Goal: Transaction & Acquisition: Purchase product/service

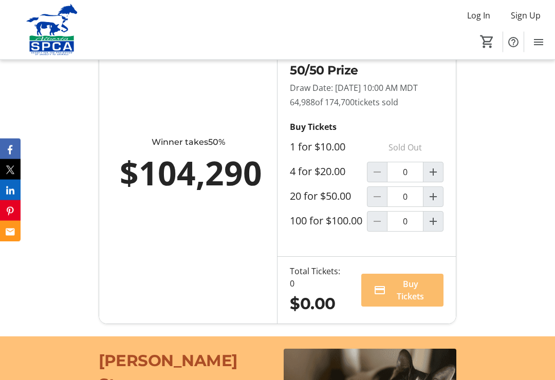
scroll to position [735, 0]
click at [432, 178] on mat-icon "Increment by one" at bounding box center [433, 172] width 12 height 12
type input "1"
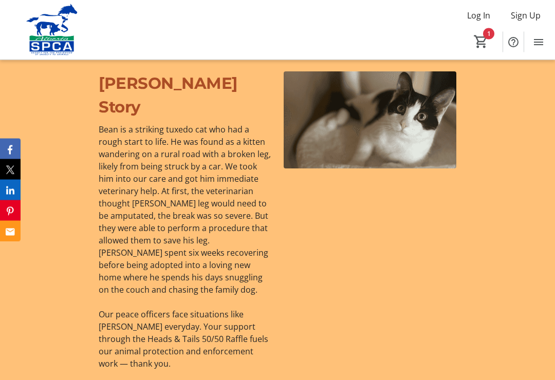
scroll to position [1012, 0]
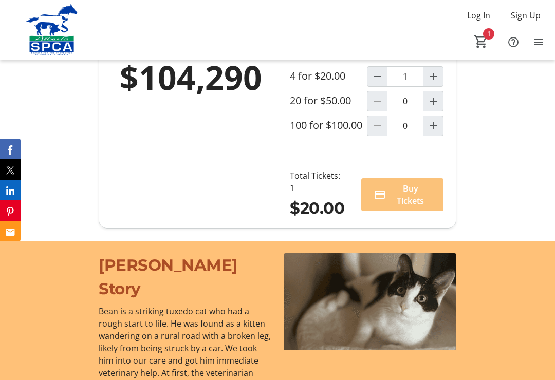
click at [397, 207] on span "Buy Tickets" at bounding box center [410, 194] width 41 height 25
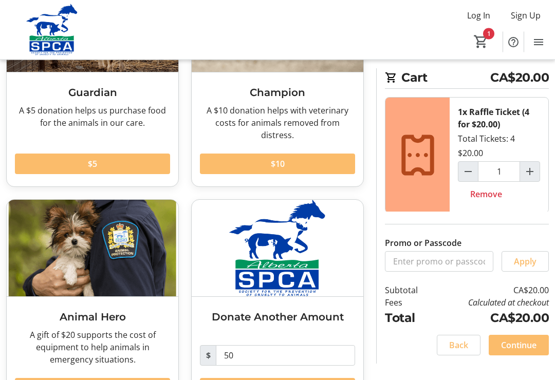
scroll to position [168, 0]
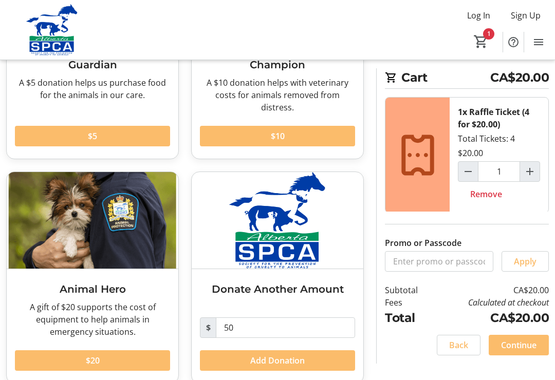
click at [522, 345] on span "Continue" at bounding box center [518, 345] width 35 height 12
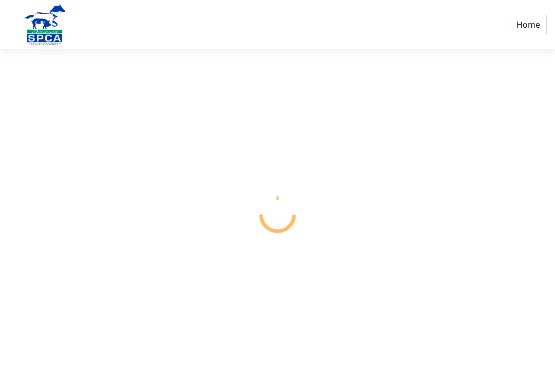
select select "CA"
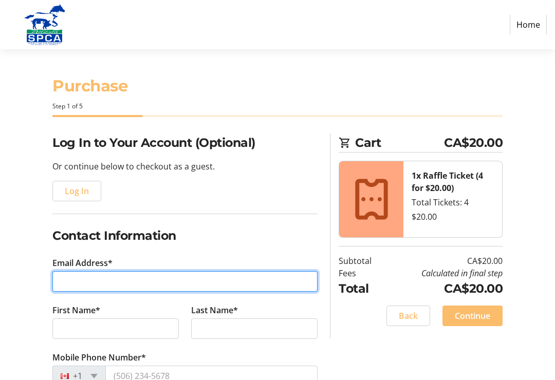
click at [115, 279] on input "Email Address*" at bounding box center [184, 281] width 265 height 21
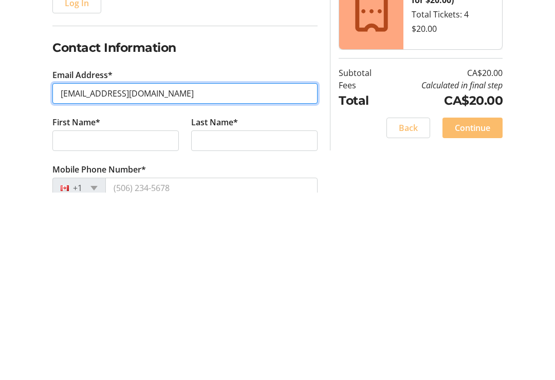
type input "[EMAIL_ADDRESS][DOMAIN_NAME]"
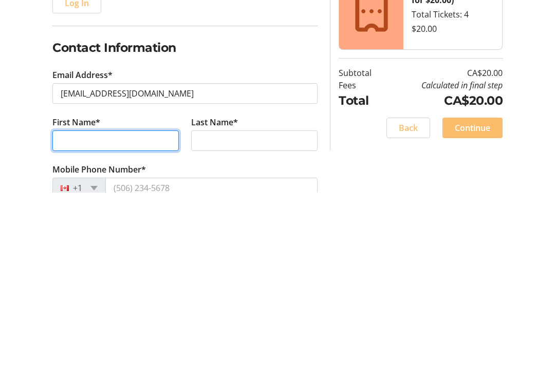
click at [129, 319] on input "First Name*" at bounding box center [115, 329] width 126 height 21
type input "[PERSON_NAME]"
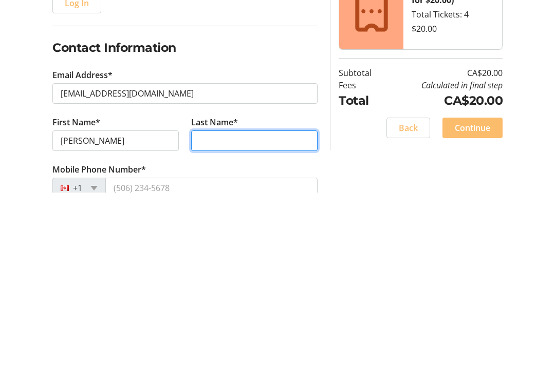
click at [254, 319] on input "Last Name*" at bounding box center [254, 329] width 126 height 21
type input "Wo"
type input "Worthington"
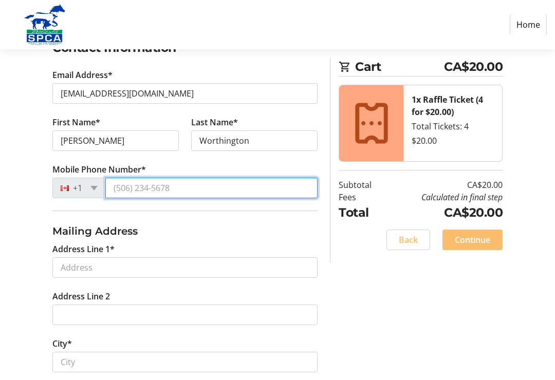
click at [197, 191] on input "Mobile Phone Number*" at bounding box center [211, 188] width 212 height 21
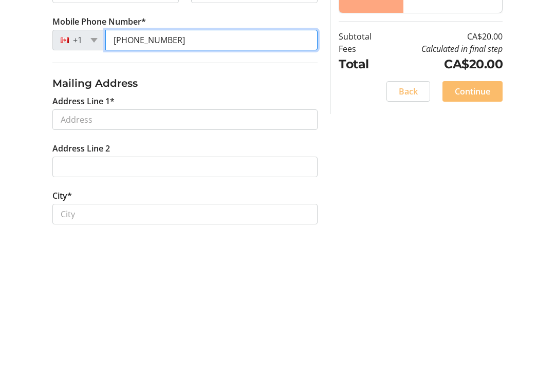
type input "[PHONE_NUMBER]"
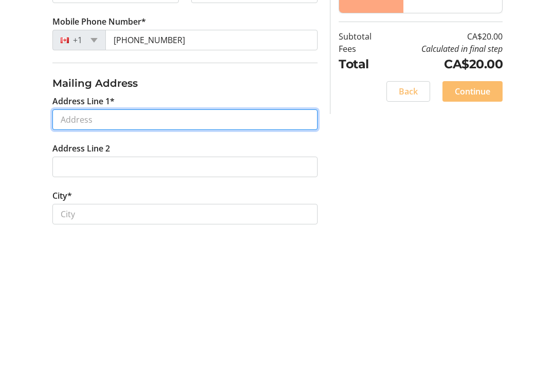
click at [165, 258] on input "Address Line 1*" at bounding box center [184, 268] width 265 height 21
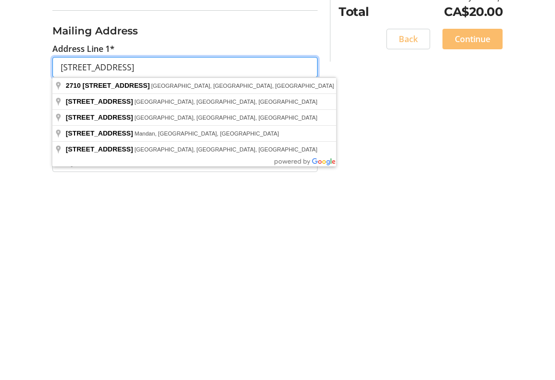
scroll to position [191, 0]
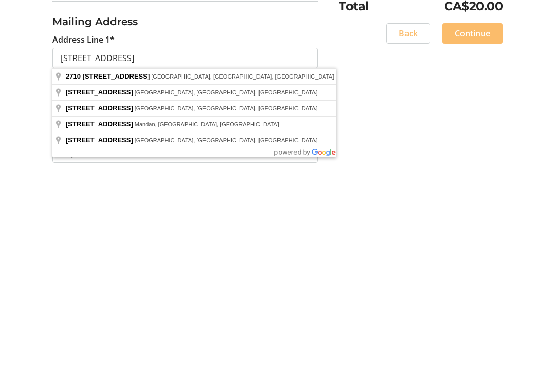
type input "[STREET_ADDRESS]"
type input "[GEOGRAPHIC_DATA]"
select select "AB"
type input "T2N 0Y1"
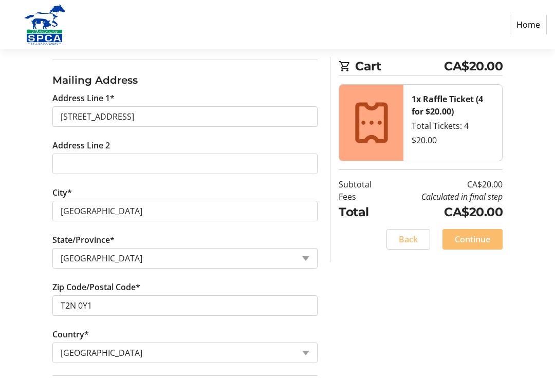
scroll to position [394, 0]
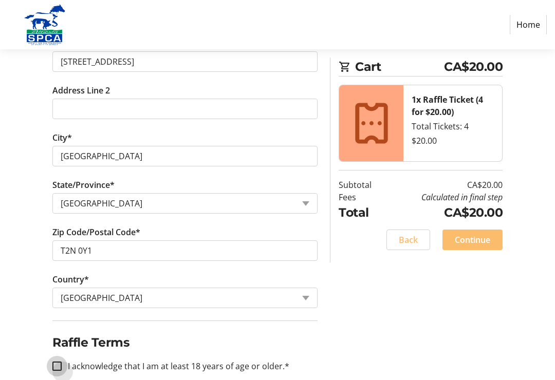
click at [59, 367] on input "I acknowledge that I am at least 18 years of age or older.*" at bounding box center [56, 366] width 9 height 9
checkbox input "true"
click at [486, 242] on span "Continue" at bounding box center [472, 240] width 35 height 12
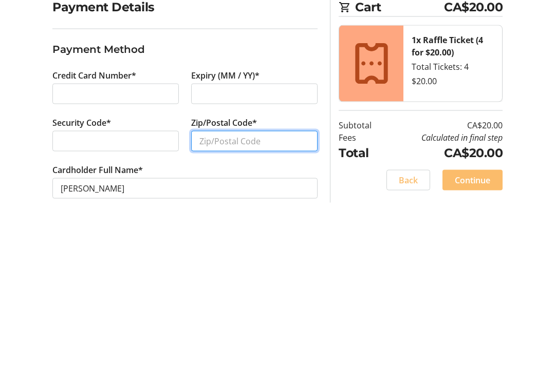
click at [276, 267] on input "Zip/Postal Code*" at bounding box center [254, 277] width 126 height 21
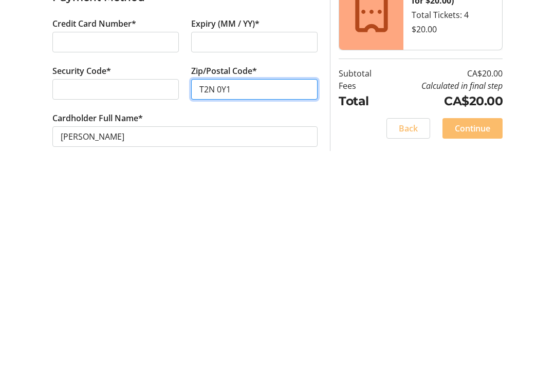
scroll to position [16, 0]
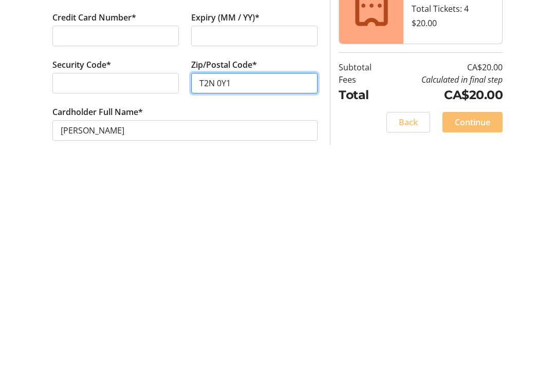
type input "T2N 0Y1"
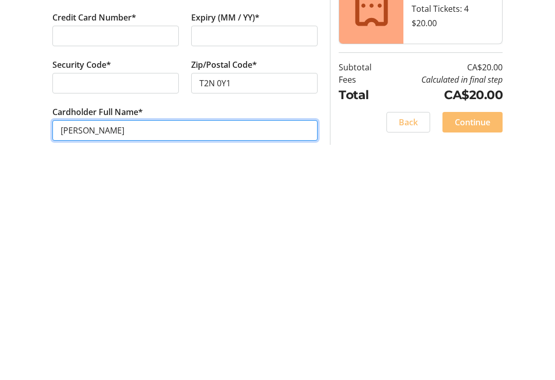
click at [86, 314] on input "[PERSON_NAME]" at bounding box center [184, 324] width 265 height 21
click at [170, 314] on input "[PERSON_NAME]" at bounding box center [184, 324] width 265 height 21
type input "[PERSON_NAME]"
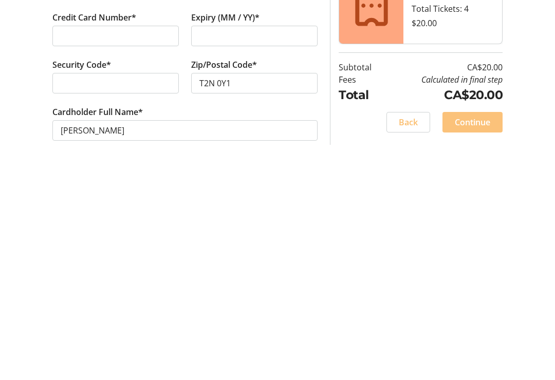
click at [474, 310] on span "Continue" at bounding box center [472, 316] width 35 height 12
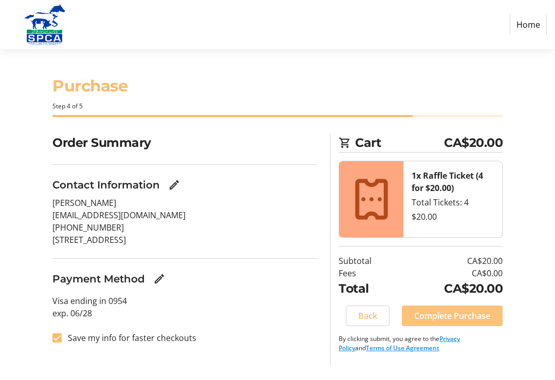
click at [464, 319] on span "Complete Purchase" at bounding box center [452, 316] width 76 height 12
